Goal: Task Accomplishment & Management: Complete application form

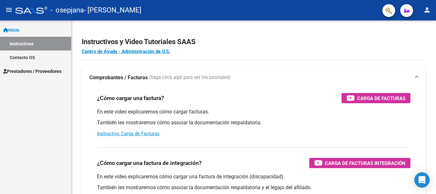
click at [25, 70] on span "Prestadores / Proveedores" at bounding box center [32, 71] width 58 height 7
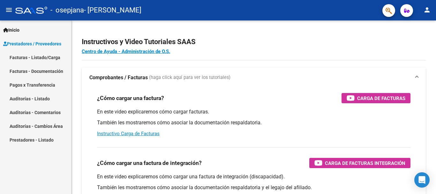
click at [35, 63] on link "Facturas - Listado/Carga" at bounding box center [35, 57] width 71 height 14
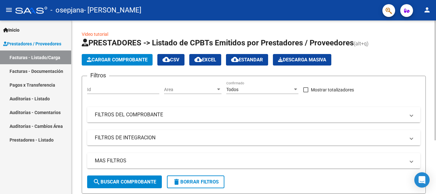
click at [412, 114] on span at bounding box center [411, 114] width 3 height 7
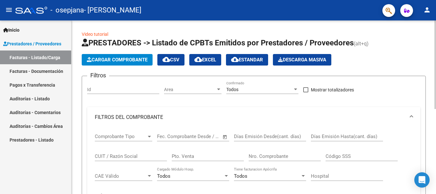
click at [103, 34] on link "Video tutorial" at bounding box center [95, 34] width 26 height 5
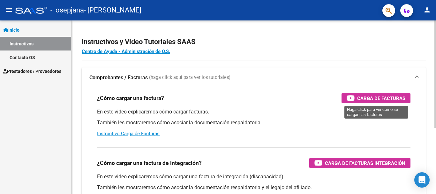
click at [372, 97] on span "Carga de Facturas" at bounding box center [381, 98] width 48 height 8
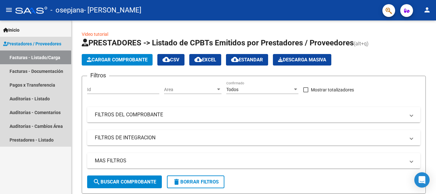
click at [30, 57] on link "Facturas - Listado/Carga" at bounding box center [35, 57] width 71 height 14
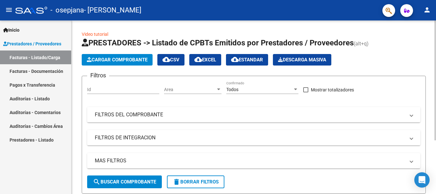
click at [128, 57] on span "Cargar Comprobante" at bounding box center [117, 60] width 61 height 6
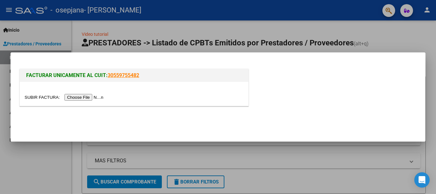
click at [94, 98] on input "file" at bounding box center [65, 97] width 81 height 7
click at [89, 97] on input "file" at bounding box center [65, 97] width 81 height 7
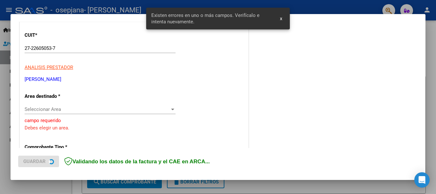
scroll to position [89, 0]
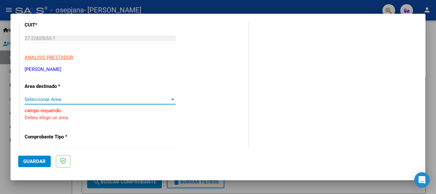
click at [171, 99] on div at bounding box center [172, 100] width 3 height 2
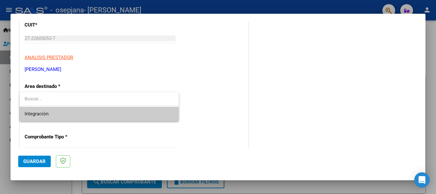
click at [154, 102] on input "dropdown search" at bounding box center [98, 98] width 159 height 13
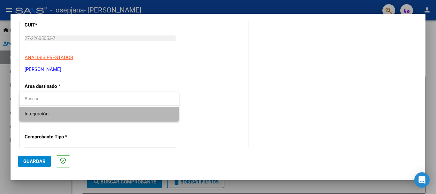
click at [155, 115] on span "Integración" at bounding box center [99, 114] width 149 height 14
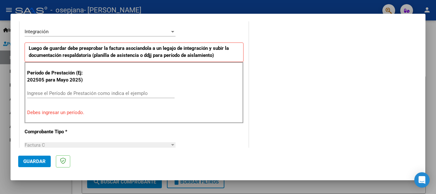
scroll to position [155, 0]
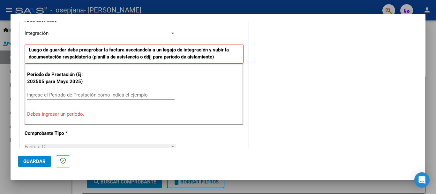
click at [95, 94] on input "Ingrese el Período de Prestación como indica el ejemplo" at bounding box center [100, 95] width 147 height 6
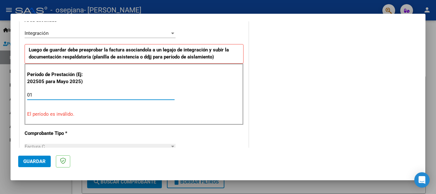
type input "0"
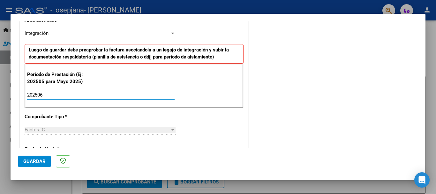
type input "202506"
click at [171, 130] on div at bounding box center [172, 130] width 3 height 2
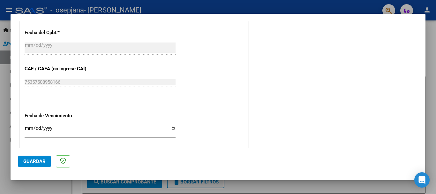
scroll to position [376, 0]
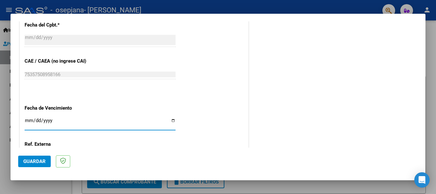
drag, startPoint x: 31, startPoint y: 118, endPoint x: 123, endPoint y: 133, distance: 93.4
click at [123, 133] on div "Ingresar la fecha" at bounding box center [100, 125] width 151 height 19
type input "[DATE]"
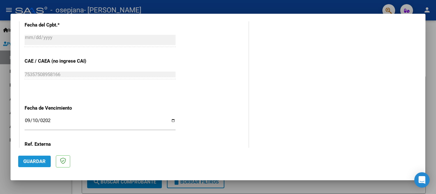
click at [35, 160] on span "Guardar" at bounding box center [34, 161] width 22 height 6
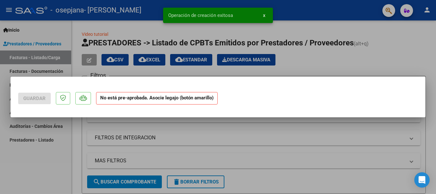
scroll to position [0, 0]
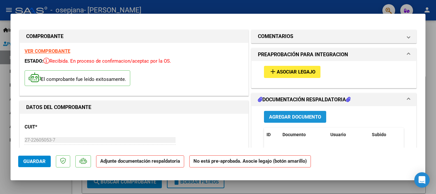
click at [286, 115] on span "Agregar Documento" at bounding box center [295, 117] width 52 height 6
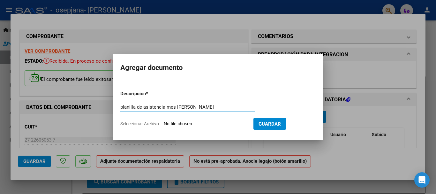
type input "planilla de asistencia mes [PERSON_NAME]"
click at [220, 120] on form "Descripcion * planilla de asistencia mes [PERSON_NAME] Escriba aquí una descrip…" at bounding box center [217, 108] width 195 height 47
click at [211, 108] on input "planilla de asistencia mes [PERSON_NAME]" at bounding box center [187, 107] width 135 height 6
click at [278, 122] on span "Guardar" at bounding box center [269, 124] width 22 height 6
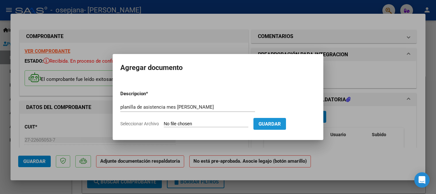
click at [278, 122] on span "Guardar" at bounding box center [269, 124] width 22 height 6
click at [281, 121] on span "Guardar" at bounding box center [269, 124] width 22 height 6
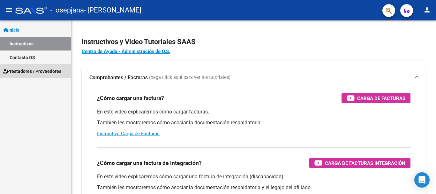
click at [20, 71] on span "Prestadores / Proveedores" at bounding box center [32, 71] width 58 height 7
click at [26, 70] on span "Prestadores / Proveedores" at bounding box center [32, 71] width 58 height 7
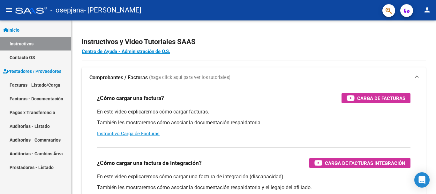
click at [26, 70] on span "Prestadores / Proveedores" at bounding box center [32, 71] width 58 height 7
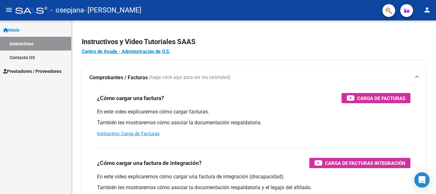
click at [26, 71] on span "Prestadores / Proveedores" at bounding box center [32, 71] width 58 height 7
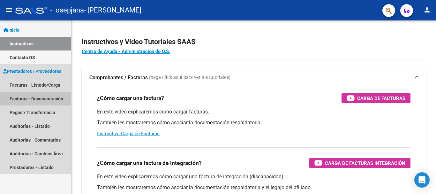
click at [32, 98] on link "Facturas - Documentación" at bounding box center [35, 99] width 71 height 14
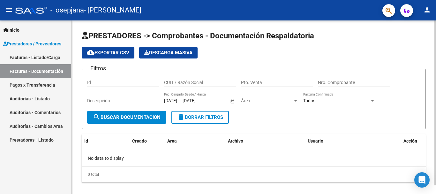
click at [124, 118] on span "search Buscar Documentacion" at bounding box center [127, 117] width 68 height 6
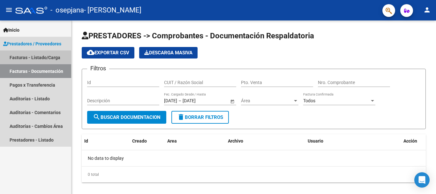
click at [54, 59] on link "Facturas - Listado/Carga" at bounding box center [35, 57] width 71 height 14
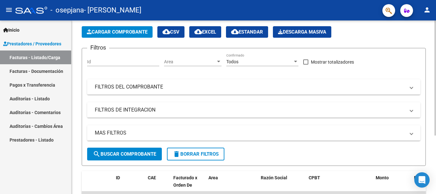
scroll to position [27, 0]
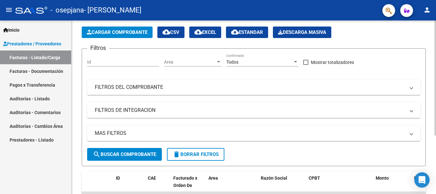
click at [434, 84] on div at bounding box center [435, 97] width 2 height 115
click at [131, 31] on span "Cargar Comprobante" at bounding box center [117, 32] width 61 height 6
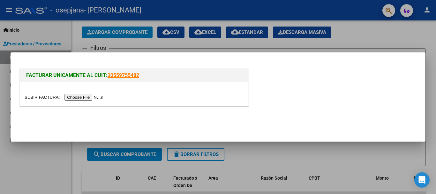
click at [94, 97] on input "file" at bounding box center [65, 97] width 81 height 7
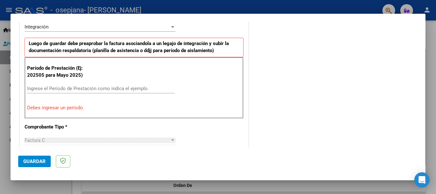
scroll to position [0, 0]
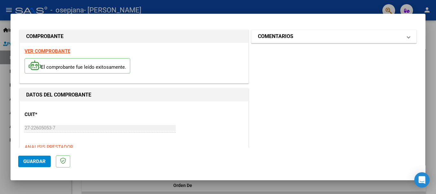
click at [407, 38] on span at bounding box center [408, 37] width 3 height 8
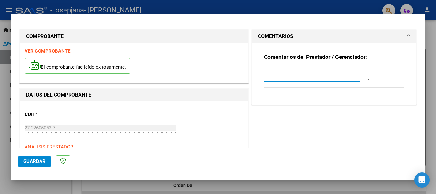
click at [312, 78] on textarea at bounding box center [316, 73] width 105 height 13
type textarea "planilla asistencia"
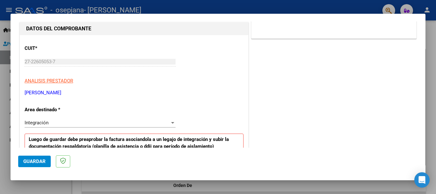
scroll to position [72, 0]
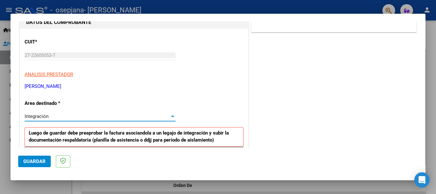
click at [171, 116] on div at bounding box center [172, 116] width 3 height 2
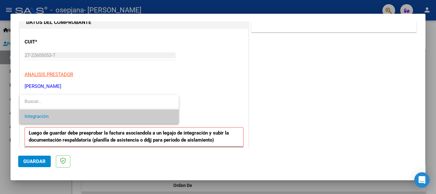
click at [170, 116] on span "Integración" at bounding box center [99, 116] width 149 height 14
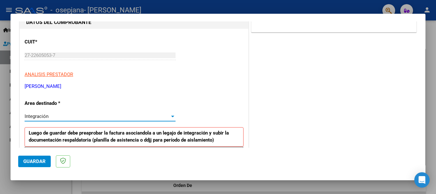
click at [171, 116] on div at bounding box center [172, 116] width 3 height 2
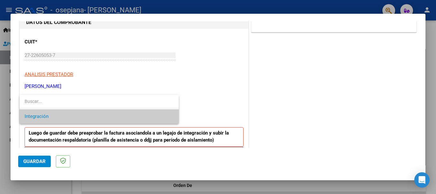
click at [33, 160] on div at bounding box center [218, 97] width 436 height 194
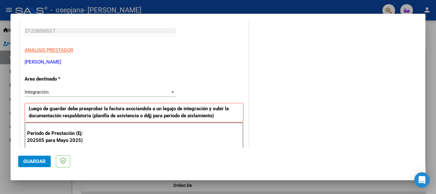
scroll to position [105, 0]
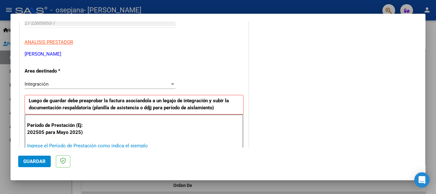
click at [92, 144] on input "Ingrese el Período de Prestación como indica el ejemplo" at bounding box center [100, 146] width 147 height 6
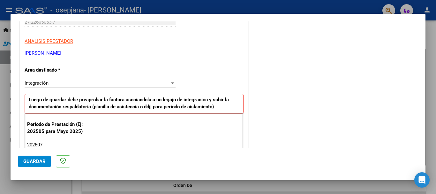
type input "202507"
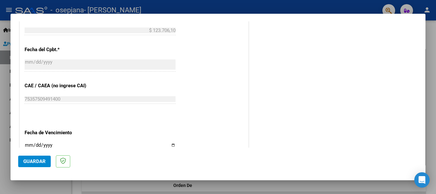
scroll to position [354, 0]
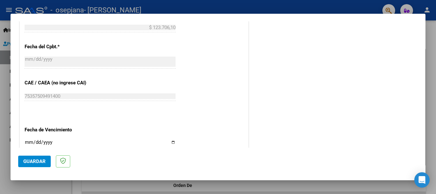
click at [30, 140] on input "Ingresar la fecha" at bounding box center [100, 144] width 151 height 10
type input "[DATE]"
click at [36, 159] on span "Guardar" at bounding box center [34, 161] width 22 height 6
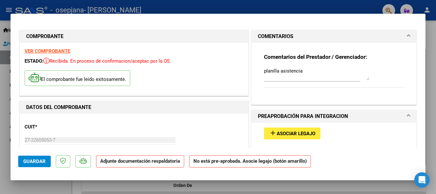
click at [288, 132] on span "Asociar Legajo" at bounding box center [296, 133] width 39 height 6
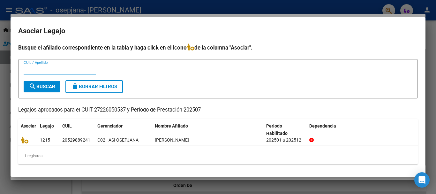
click at [54, 86] on span "search Buscar" at bounding box center [42, 87] width 26 height 6
click at [55, 67] on input "CUIL / Apellido" at bounding box center [60, 69] width 72 height 6
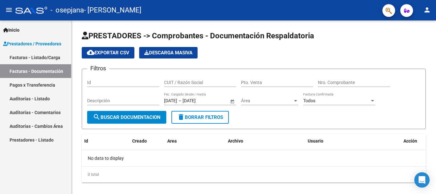
click at [32, 59] on link "Facturas - Listado/Carga" at bounding box center [35, 57] width 71 height 14
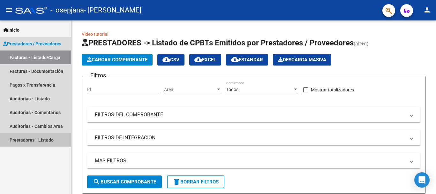
click at [29, 138] on link "Prestadores - Listado" at bounding box center [35, 140] width 71 height 14
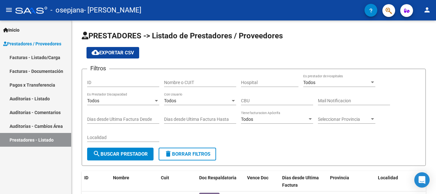
click at [49, 58] on link "Facturas - Listado/Carga" at bounding box center [35, 57] width 71 height 14
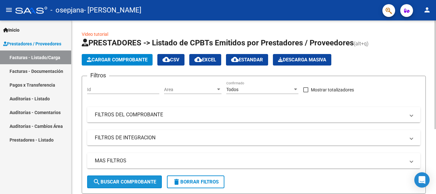
click at [140, 179] on span "search Buscar Comprobante" at bounding box center [124, 182] width 63 height 6
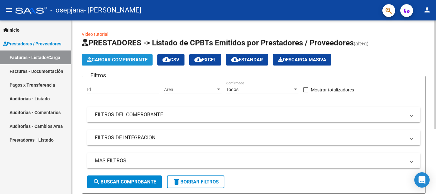
click at [114, 60] on span "Cargar Comprobante" at bounding box center [117, 60] width 61 height 6
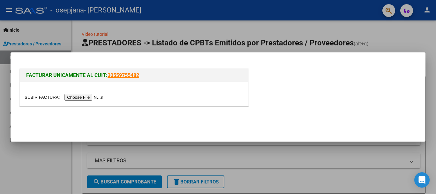
click at [100, 96] on input "file" at bounding box center [65, 97] width 81 height 7
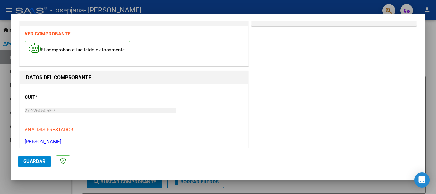
scroll to position [15, 0]
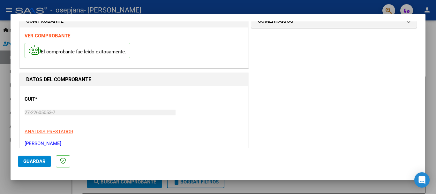
click at [39, 162] on span "Guardar" at bounding box center [34, 161] width 22 height 6
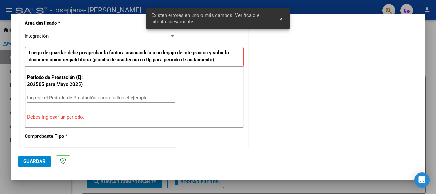
scroll to position [159, 0]
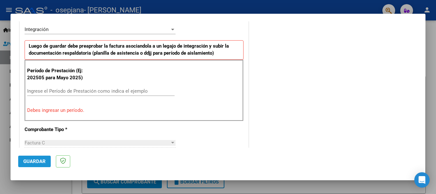
click at [39, 162] on span "Guardar" at bounding box center [34, 161] width 22 height 6
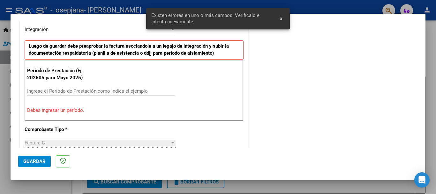
click at [50, 92] on input "Ingrese el Período de Prestación como indica el ejemplo" at bounding box center [100, 91] width 147 height 6
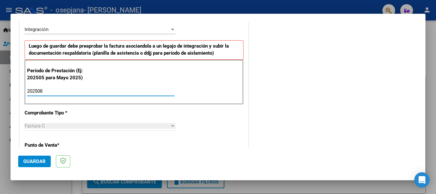
type input "202508"
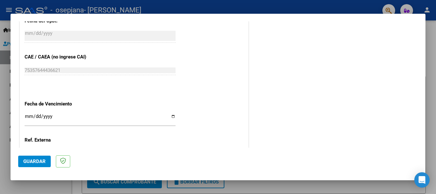
scroll to position [382, 0]
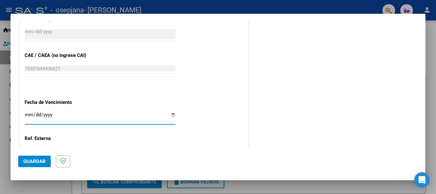
click at [29, 112] on input "Ingresar la fecha" at bounding box center [100, 117] width 151 height 10
type input "[DATE]"
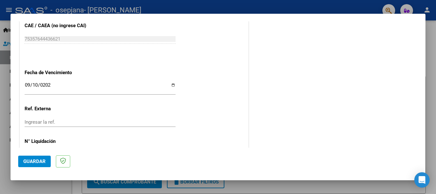
scroll to position [408, 0]
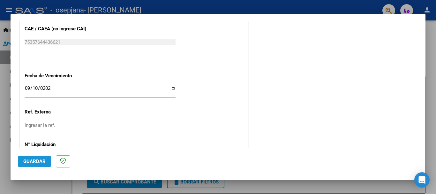
click at [44, 159] on span "Guardar" at bounding box center [34, 161] width 22 height 6
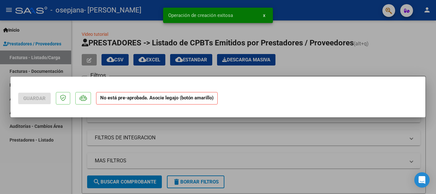
scroll to position [0, 0]
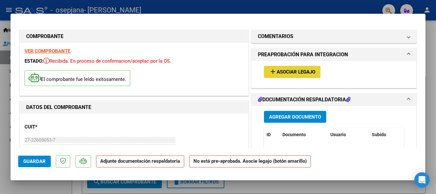
click at [299, 70] on span "Asociar Legajo" at bounding box center [296, 72] width 39 height 6
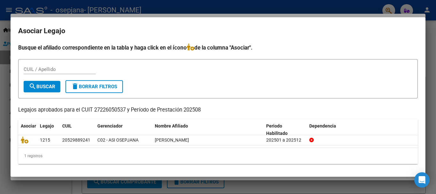
drag, startPoint x: 299, startPoint y: 70, endPoint x: 258, endPoint y: 81, distance: 42.8
click at [258, 81] on form "CUIL / Apellido search Buscar delete Borrar Filtros" at bounding box center [217, 78] width 399 height 39
click at [50, 86] on span "search Buscar" at bounding box center [42, 87] width 26 height 6
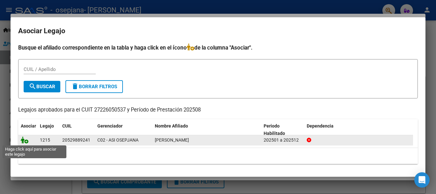
click at [24, 141] on icon at bounding box center [25, 139] width 8 height 7
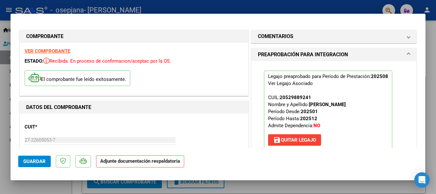
click at [300, 139] on span "save [PERSON_NAME]" at bounding box center [294, 140] width 43 height 6
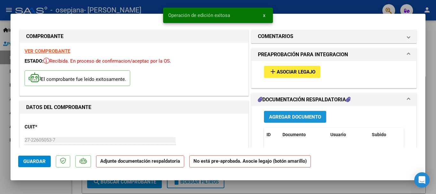
click at [300, 117] on span "Agregar Documento" at bounding box center [295, 117] width 52 height 6
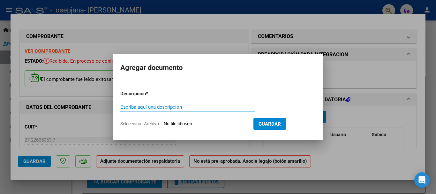
click at [301, 117] on form "Descripcion * Escriba aquí una descripcion Seleccionar Archivo Guardar" at bounding box center [217, 108] width 195 height 47
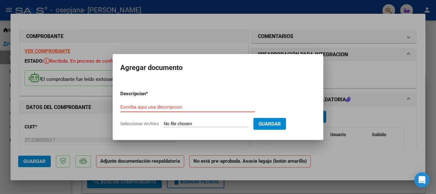
click at [221, 105] on input "Escriba aquí una descripcion" at bounding box center [187, 107] width 135 height 6
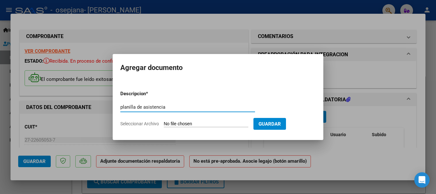
type input "planilla de asistencia"
click at [225, 120] on form "Descripcion * planilla de asistencia Escriba aquí una descripcion Seleccionar A…" at bounding box center [217, 108] width 195 height 47
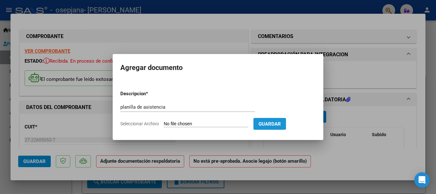
click at [272, 122] on span "Guardar" at bounding box center [269, 124] width 22 height 6
drag, startPoint x: 87, startPoint y: 9, endPoint x: 62, endPoint y: 14, distance: 25.4
click at [62, 14] on div at bounding box center [218, 97] width 436 height 194
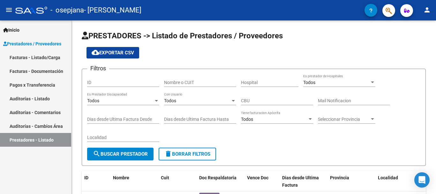
click at [29, 71] on link "Facturas - Documentación" at bounding box center [35, 71] width 71 height 14
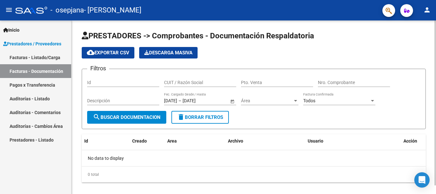
click at [114, 116] on span "search Buscar Documentacion" at bounding box center [127, 117] width 68 height 6
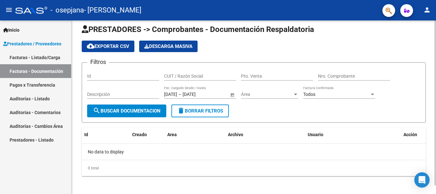
scroll to position [9, 0]
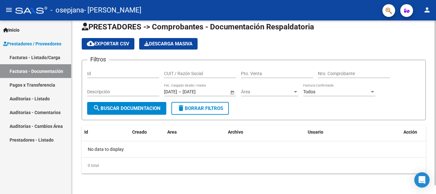
click at [435, 55] on div at bounding box center [435, 111] width 2 height 165
click at [133, 164] on div "0 total" at bounding box center [254, 165] width 344 height 16
click at [121, 149] on div "No data to display" at bounding box center [254, 149] width 344 height 16
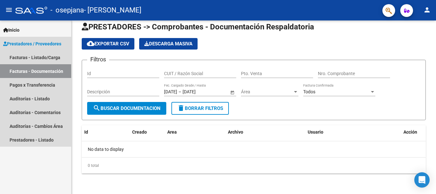
click at [30, 44] on span "Prestadores / Proveedores" at bounding box center [32, 43] width 58 height 7
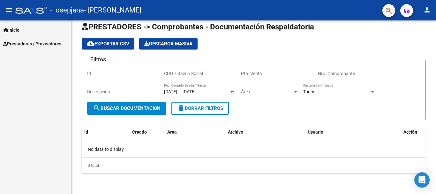
click at [23, 30] on link "Inicio" at bounding box center [35, 30] width 71 height 14
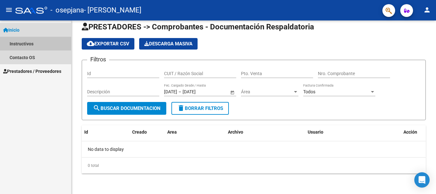
click at [26, 44] on link "Instructivos" at bounding box center [35, 44] width 71 height 14
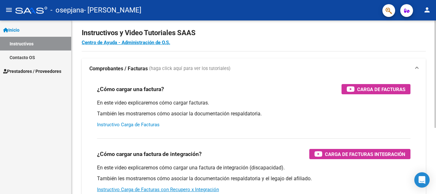
click at [150, 125] on link "Instructivo Carga de Facturas" at bounding box center [128, 125] width 63 height 6
